Goal: Transaction & Acquisition: Purchase product/service

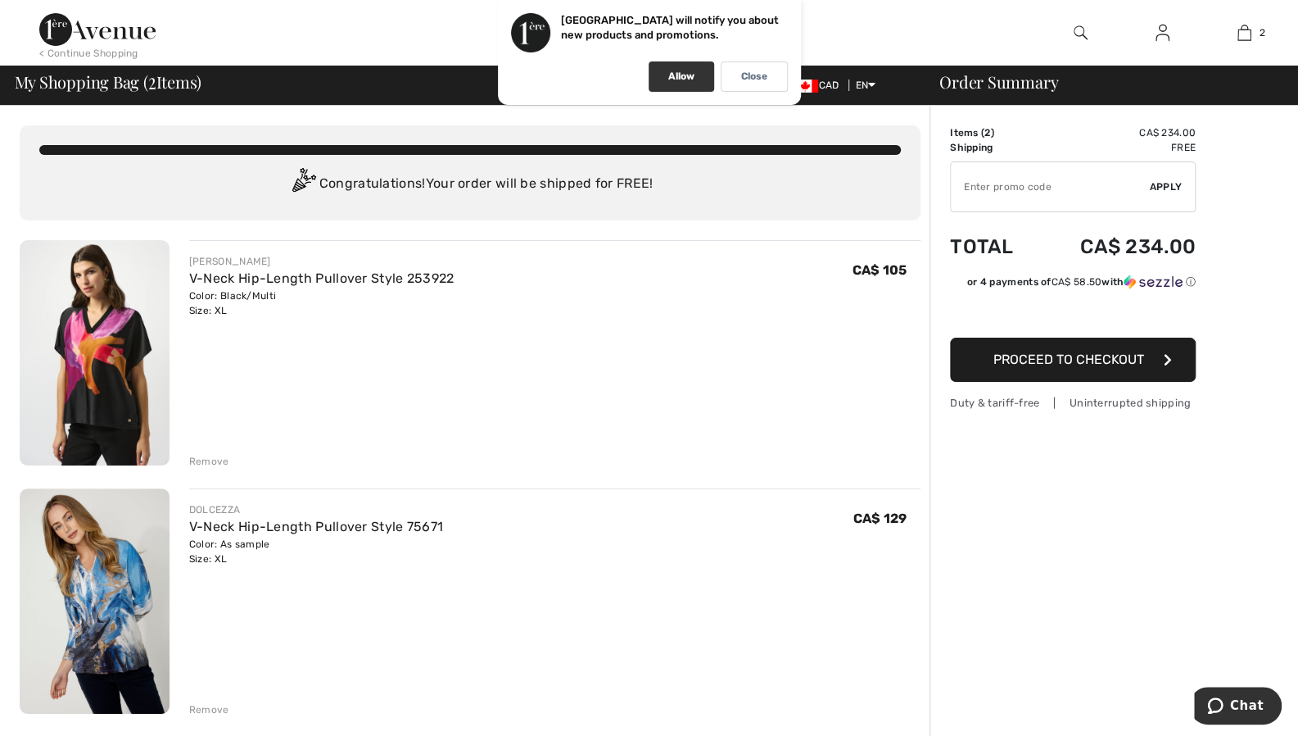
click at [672, 75] on p "Allow" at bounding box center [681, 76] width 26 height 12
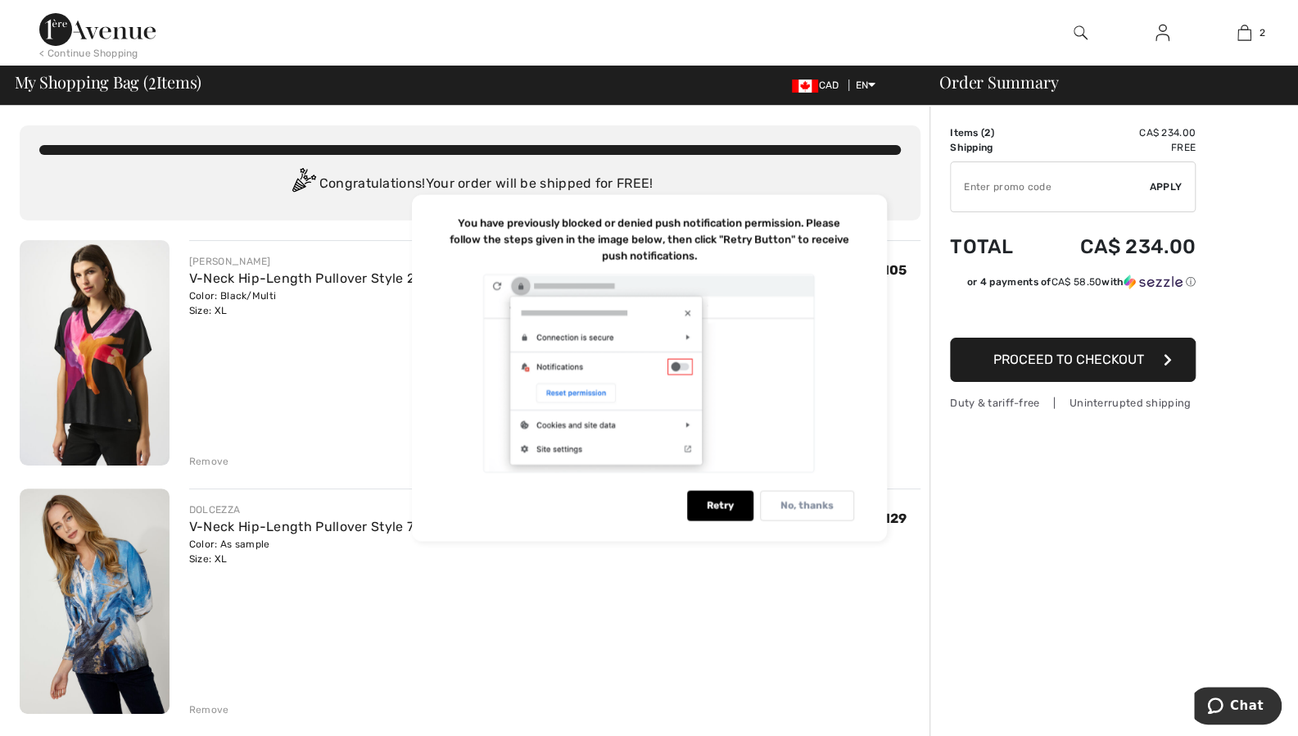
click at [813, 502] on p "No, thanks" at bounding box center [807, 506] width 53 height 12
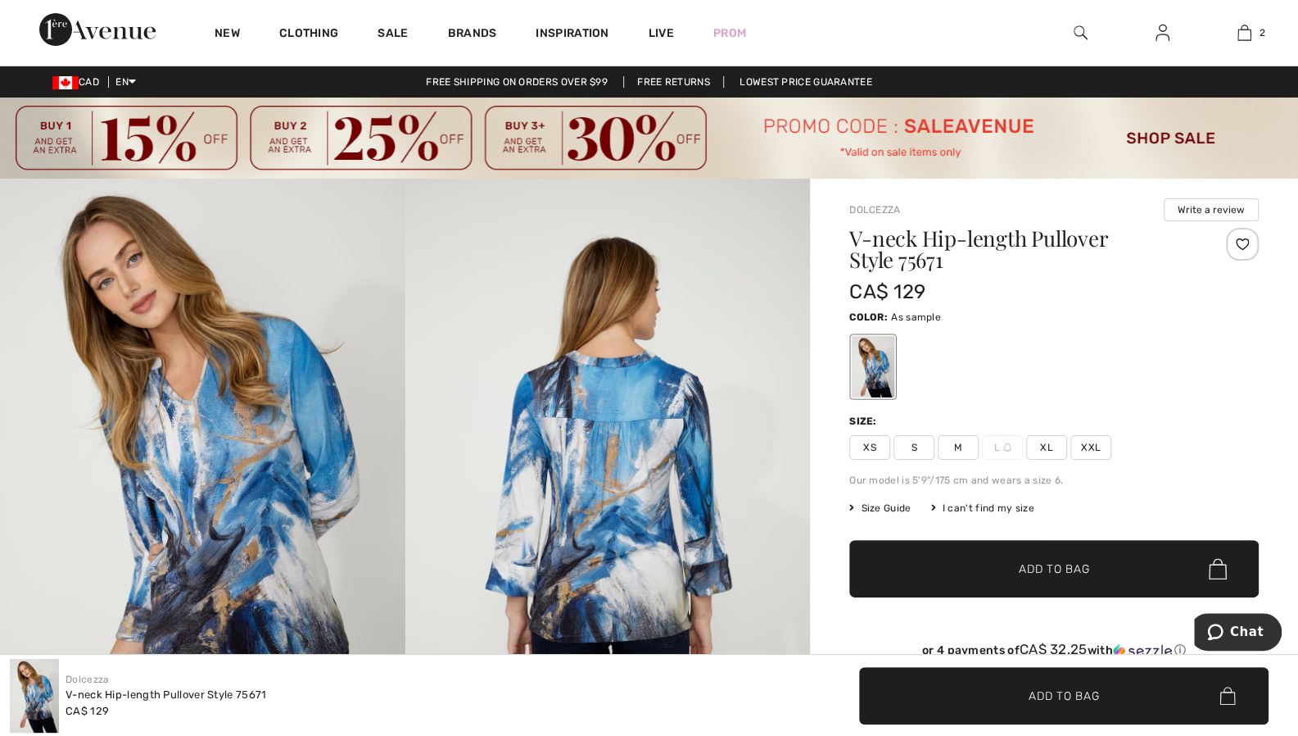
click at [438, 138] on img at bounding box center [649, 137] width 1298 height 81
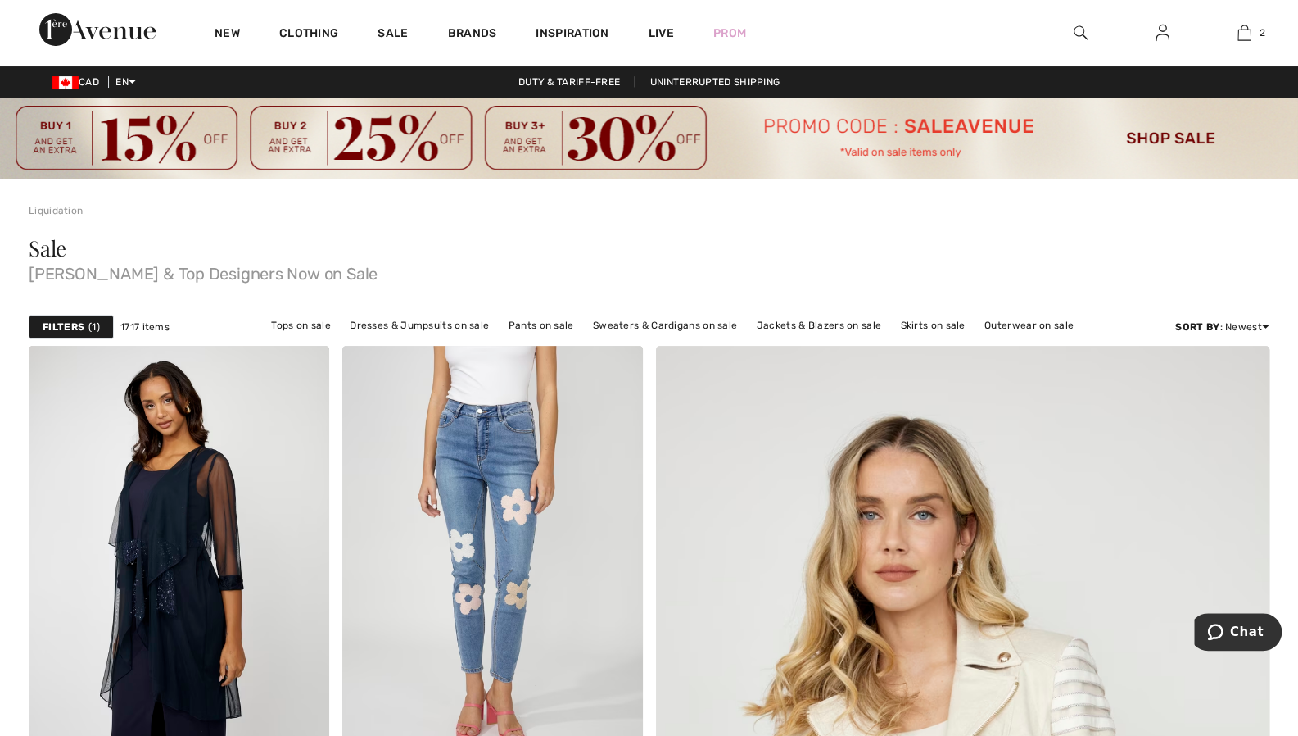
click at [1167, 135] on img at bounding box center [649, 137] width 1298 height 81
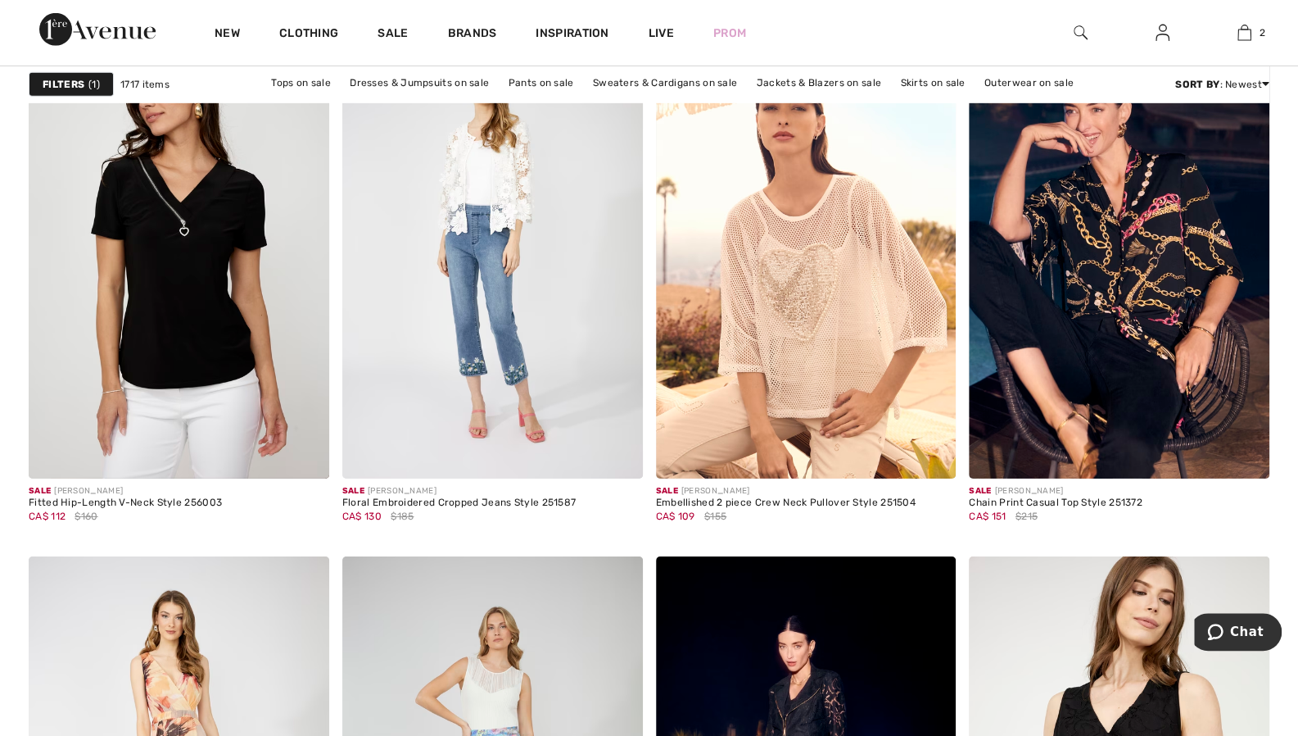
scroll to position [3120, 0]
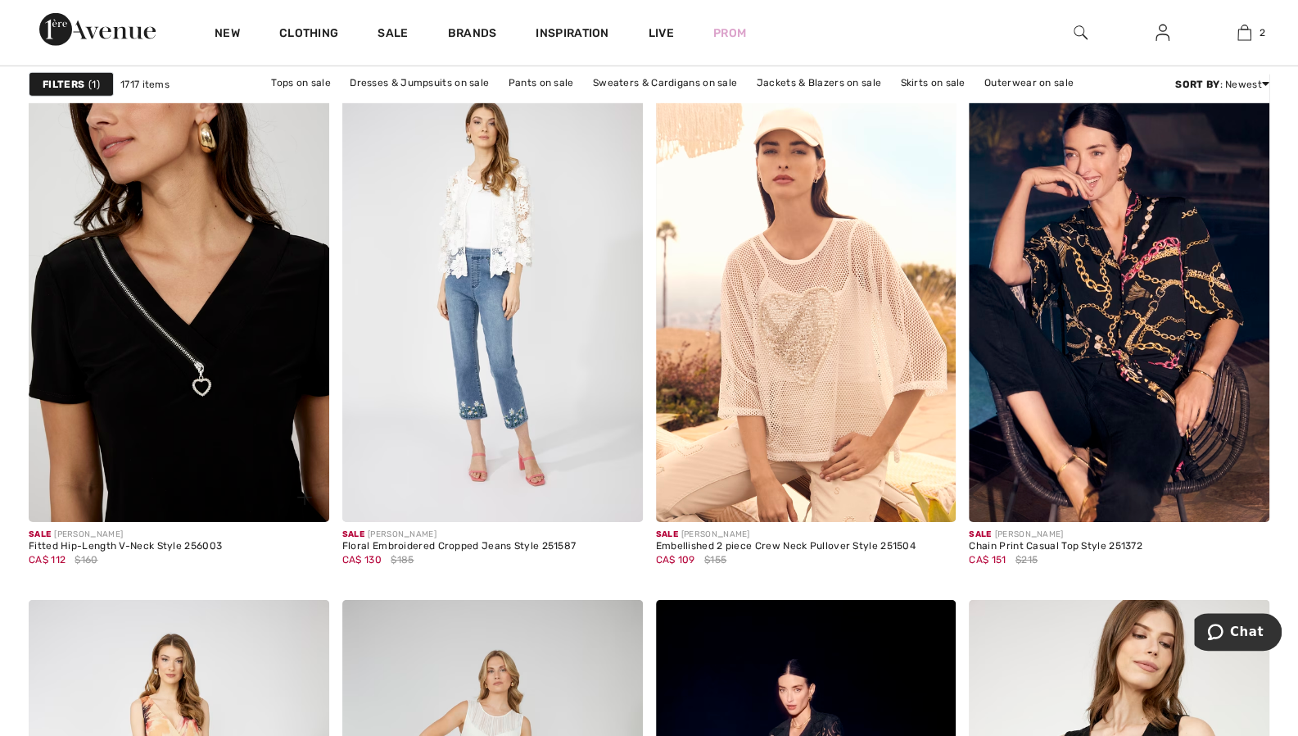
click at [225, 400] on img at bounding box center [179, 296] width 301 height 451
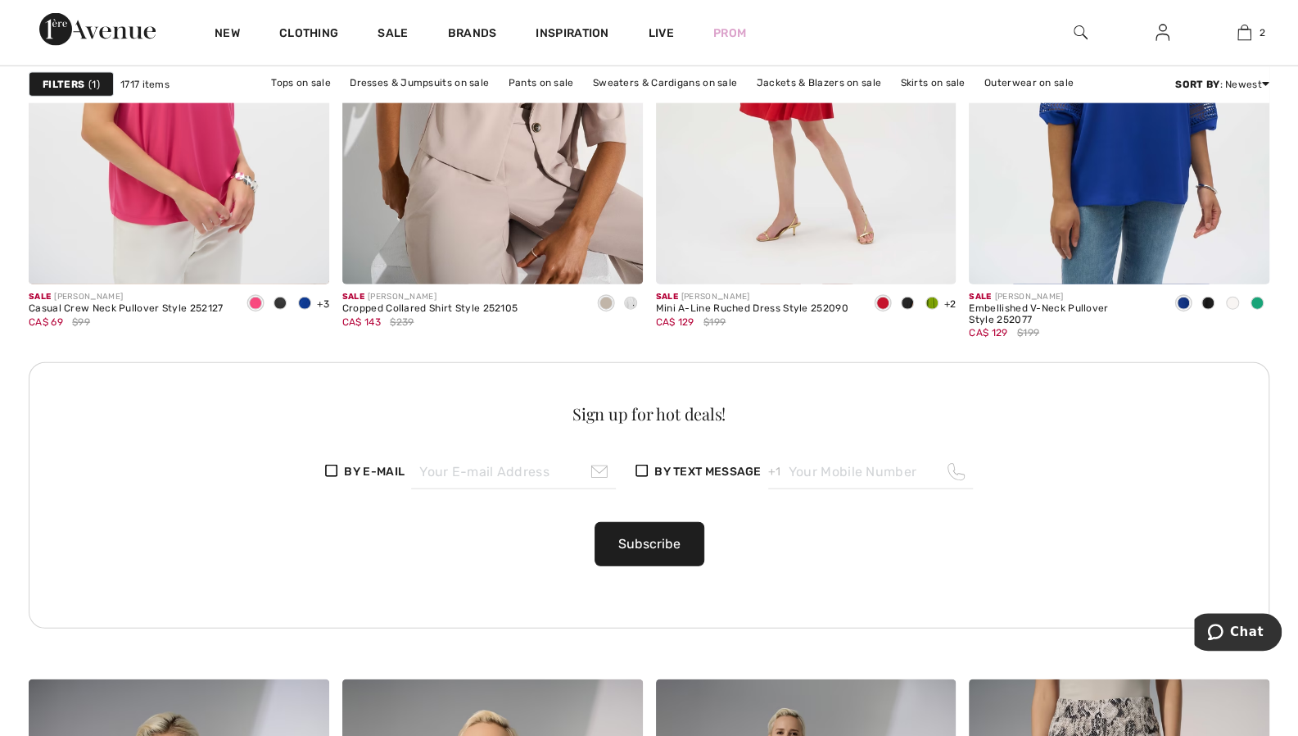
scroll to position [6249, 0]
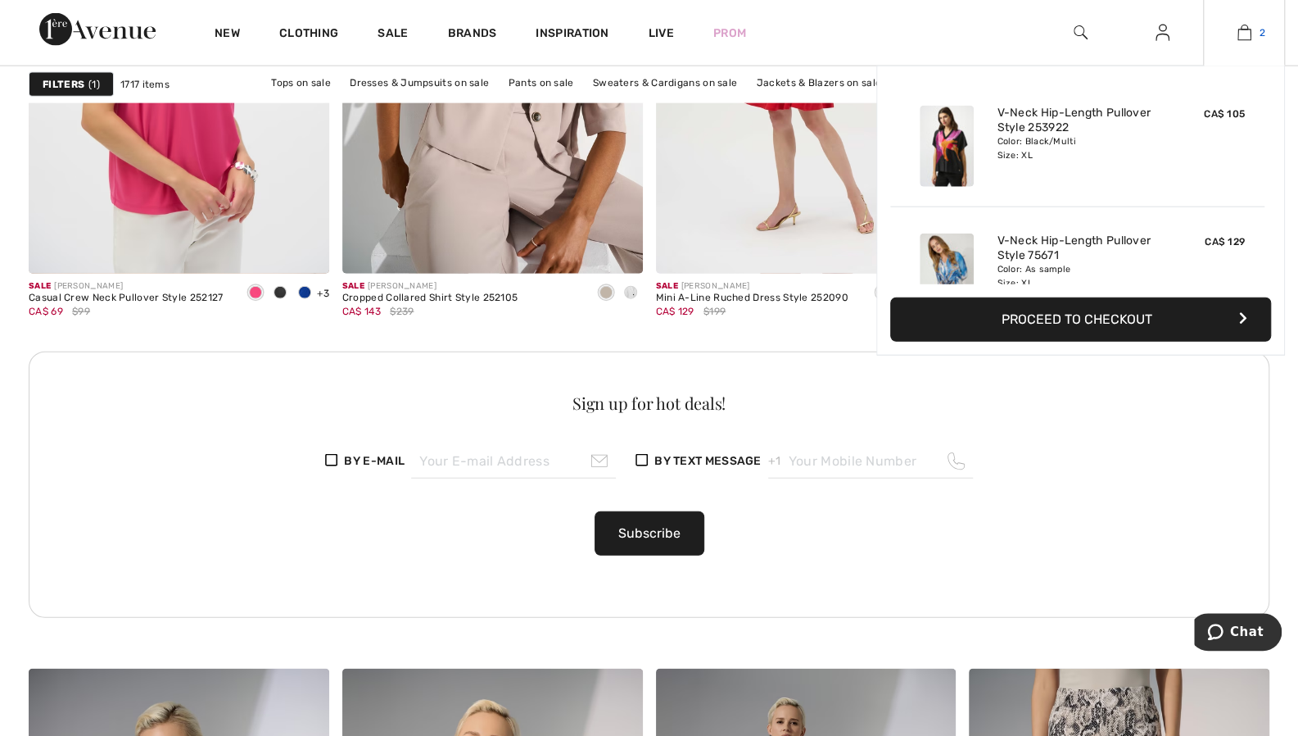
click at [1255, 29] on link "2" at bounding box center [1244, 33] width 80 height 20
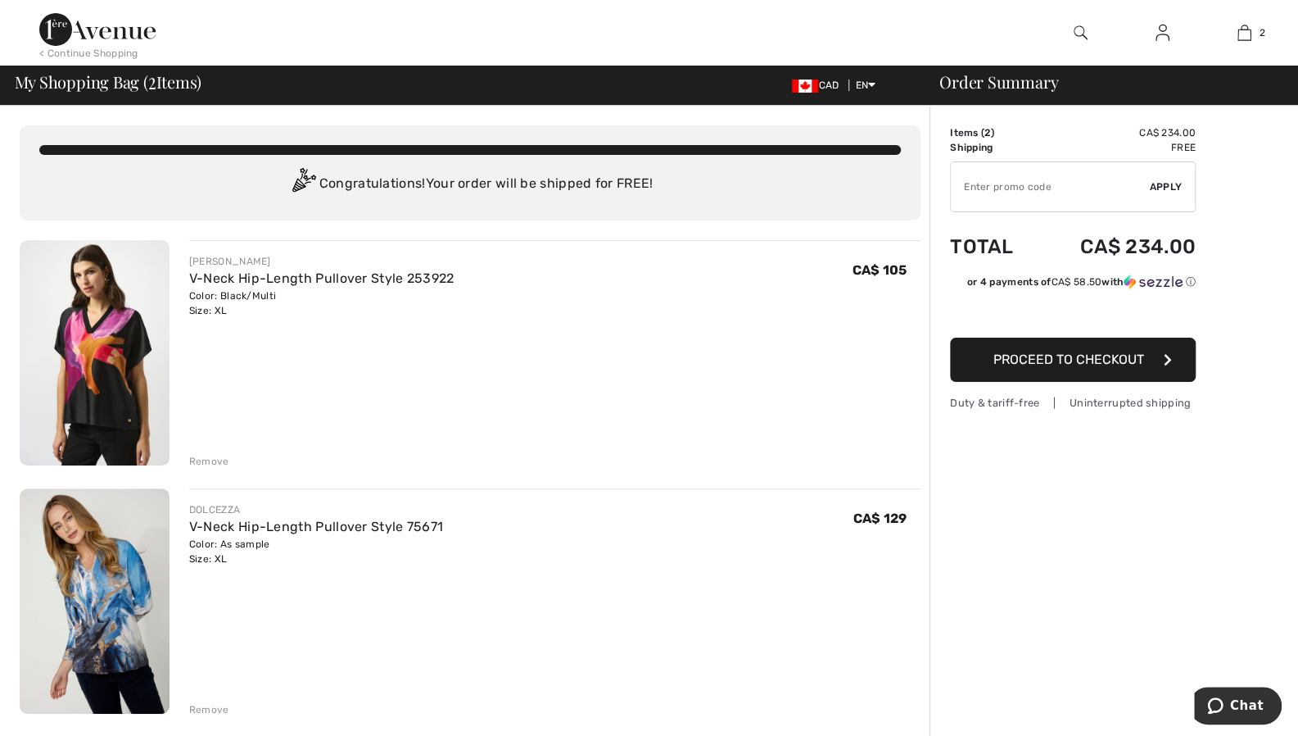
click at [1018, 177] on input "TEXT" at bounding box center [1050, 186] width 199 height 49
type input "SALESAVENUE"
click at [1167, 182] on span "Apply" at bounding box center [1166, 186] width 33 height 15
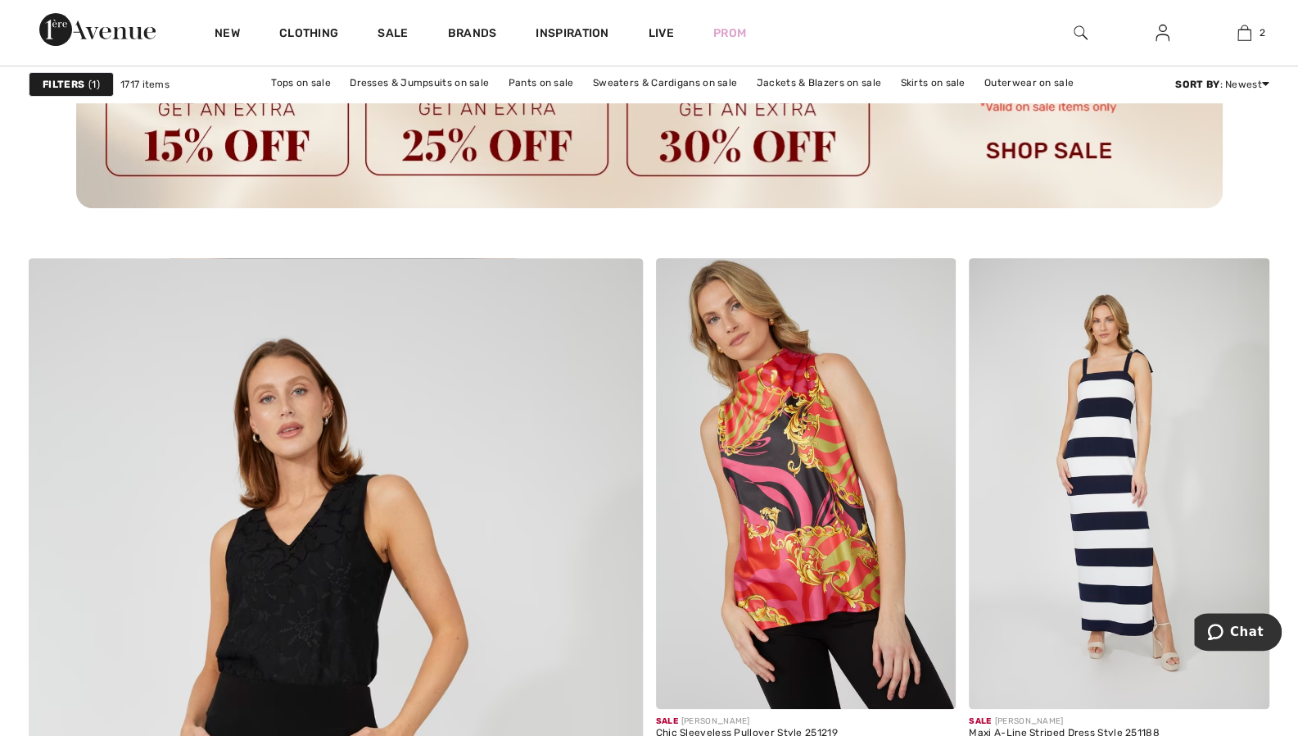
scroll to position [4249, 0]
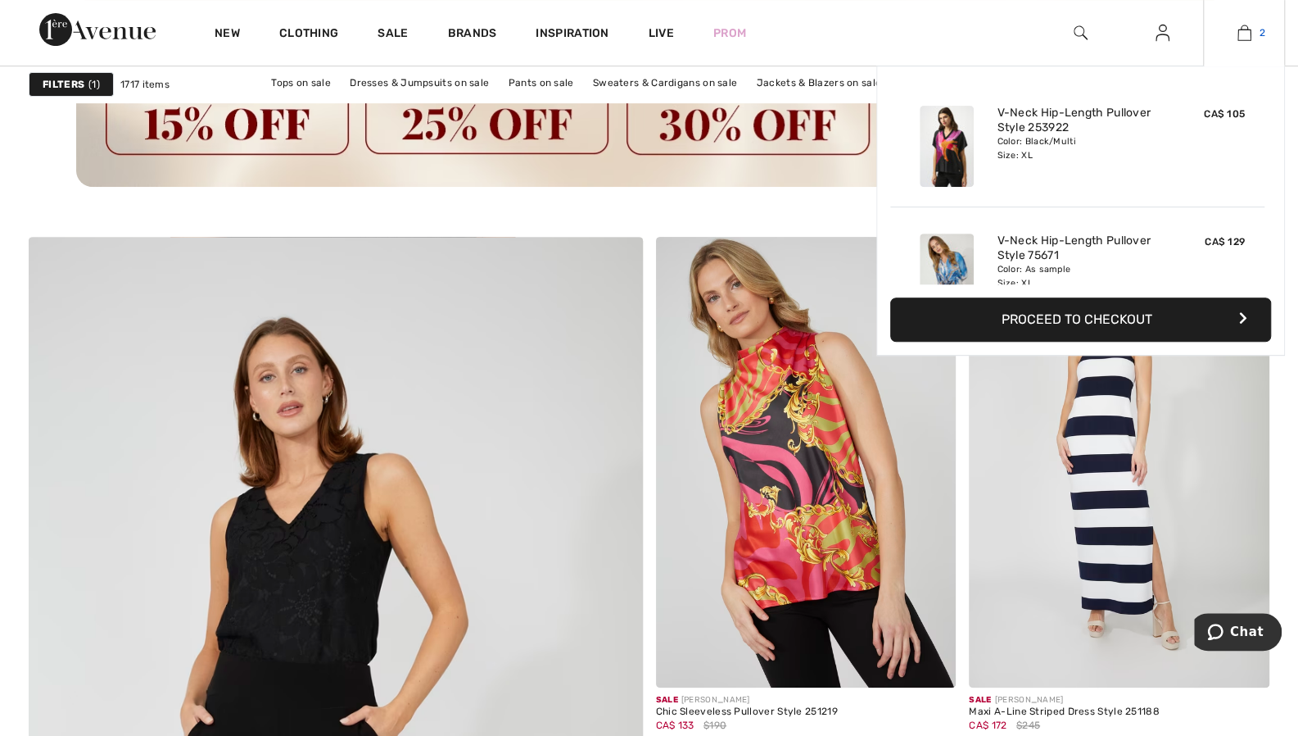
click at [1245, 32] on img at bounding box center [1245, 33] width 14 height 20
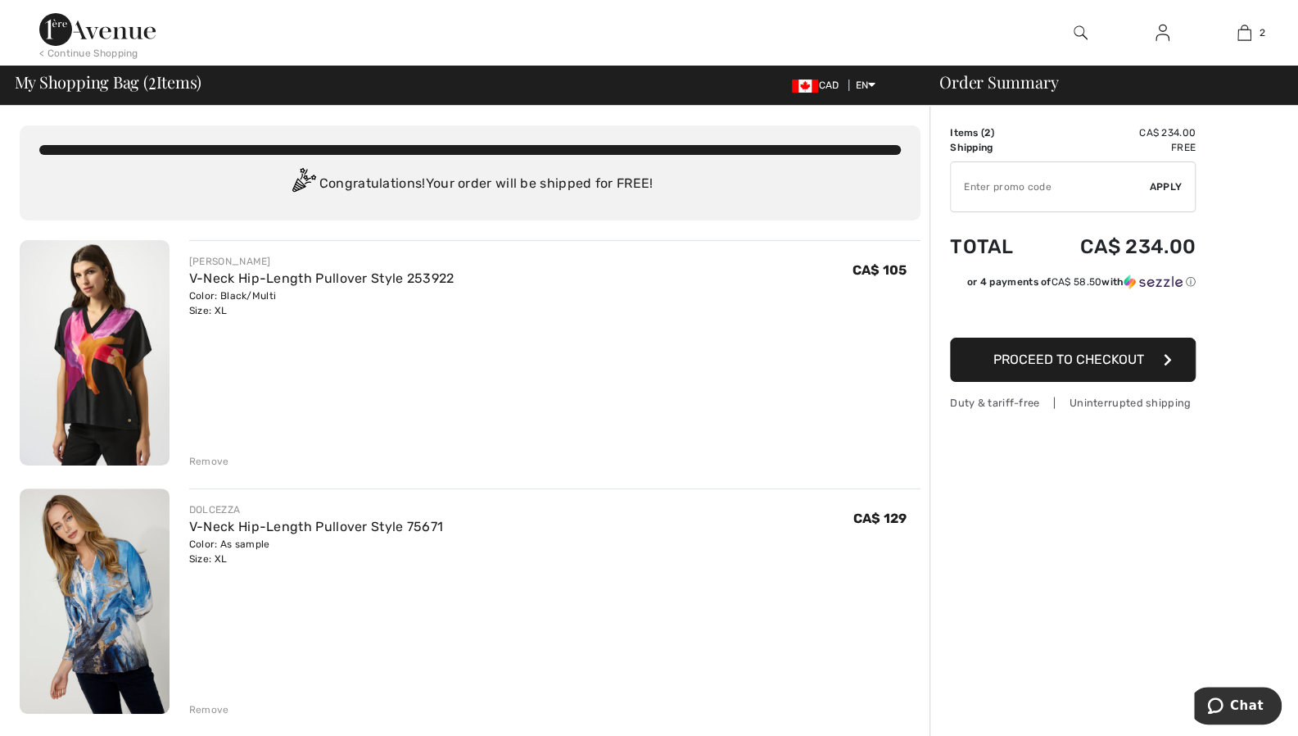
click at [1024, 189] on input "TEXT" at bounding box center [1050, 186] width 199 height 49
type input "SALEAVENUE"
click at [1162, 186] on span "Apply" at bounding box center [1166, 186] width 33 height 15
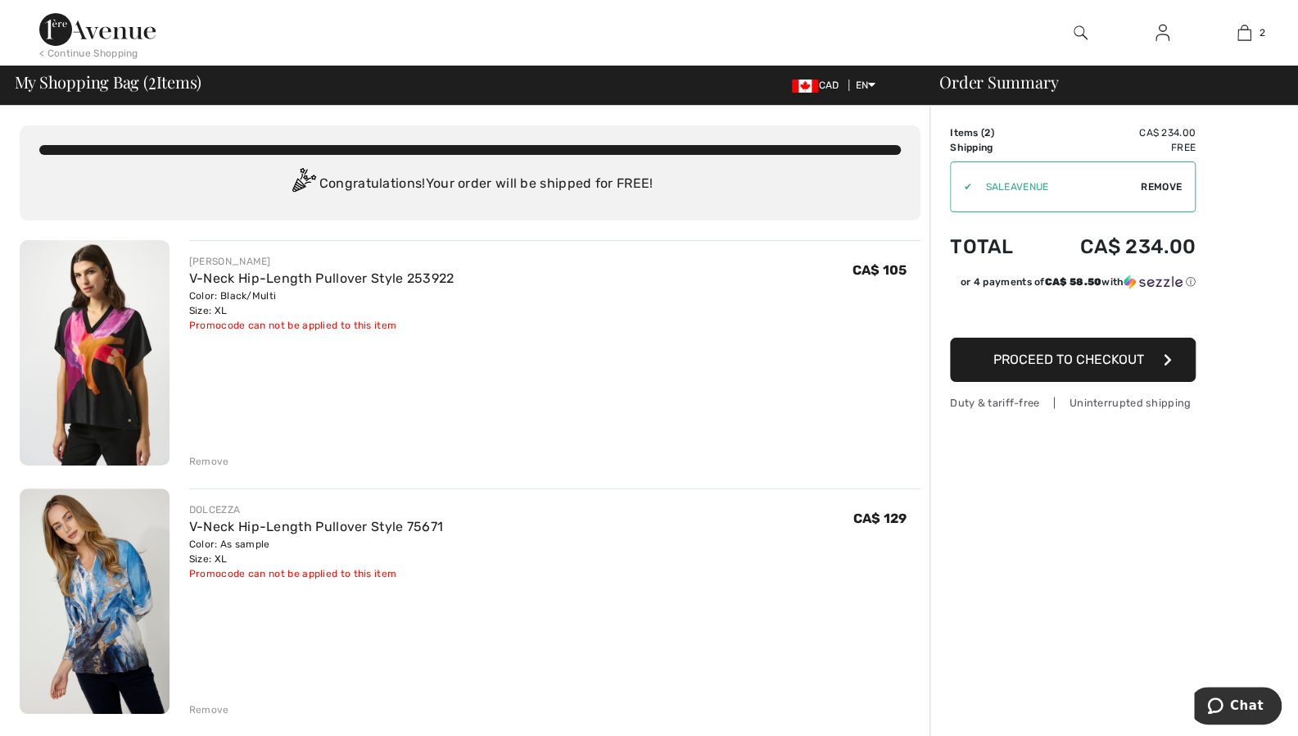
click at [1106, 360] on span "Proceed to Checkout" at bounding box center [1069, 359] width 151 height 16
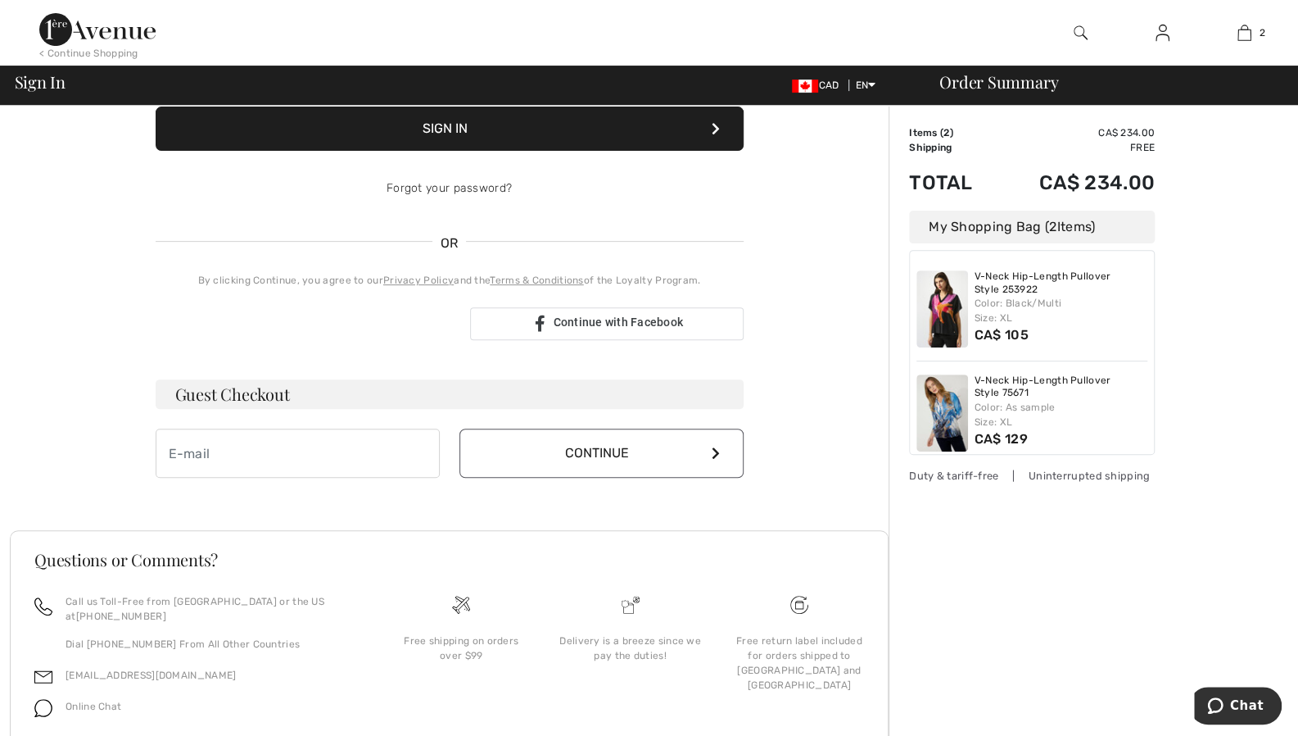
scroll to position [240, 0]
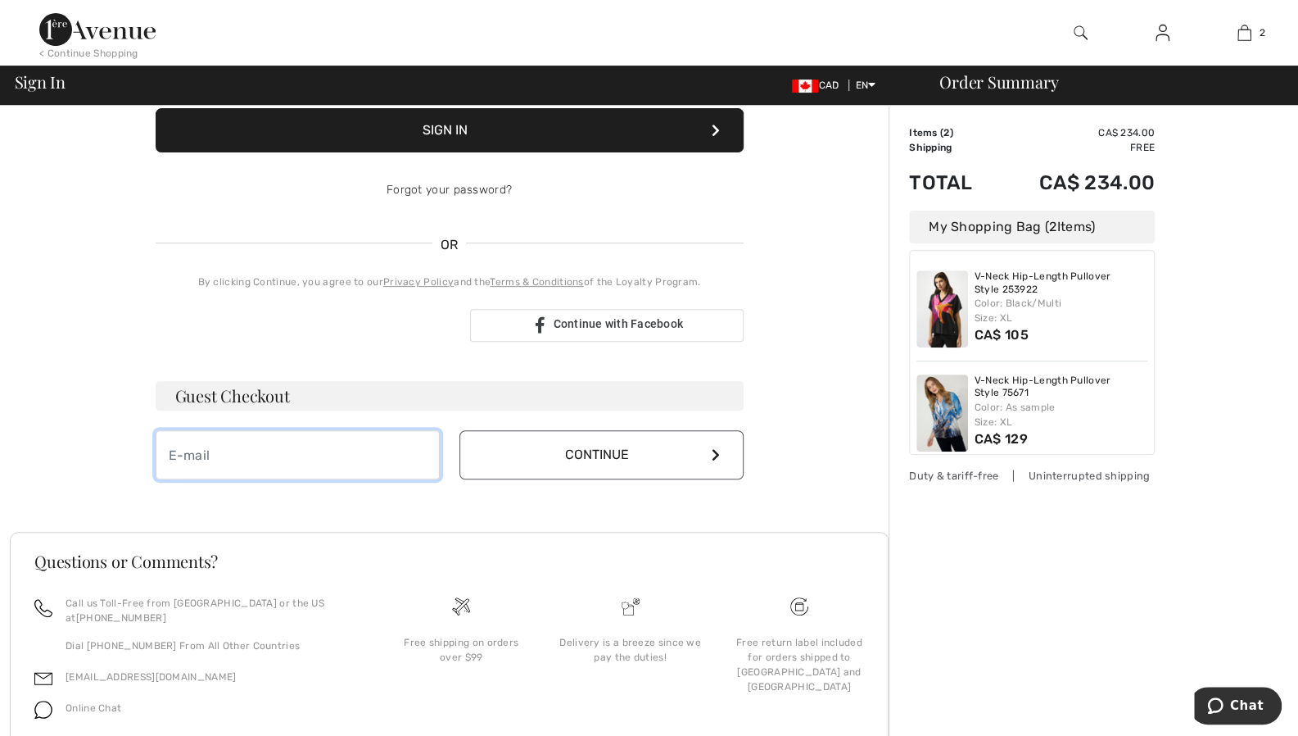
click at [288, 450] on input "email" at bounding box center [298, 454] width 284 height 49
type input "liz.holder@rogers.com"
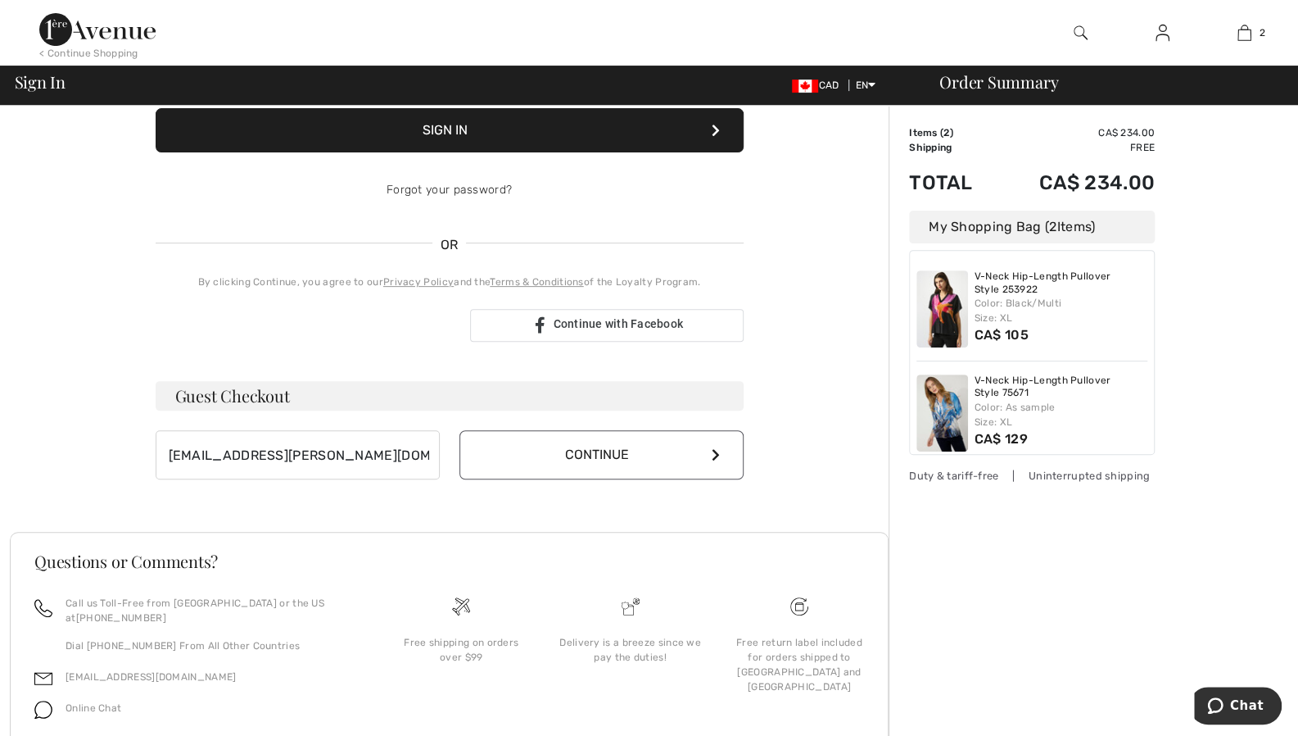
click at [564, 446] on button "Continue" at bounding box center [602, 454] width 284 height 49
